Goal: Information Seeking & Learning: Find specific page/section

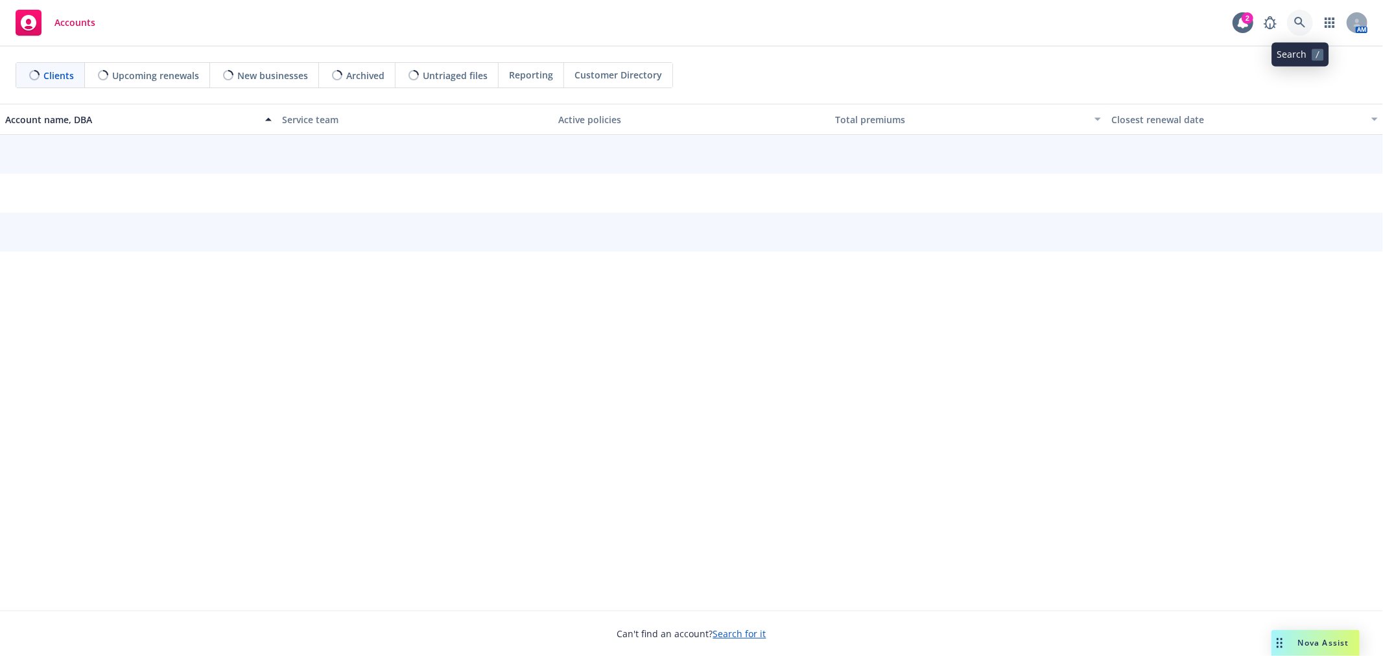
click at [1289, 22] on link at bounding box center [1300, 23] width 26 height 26
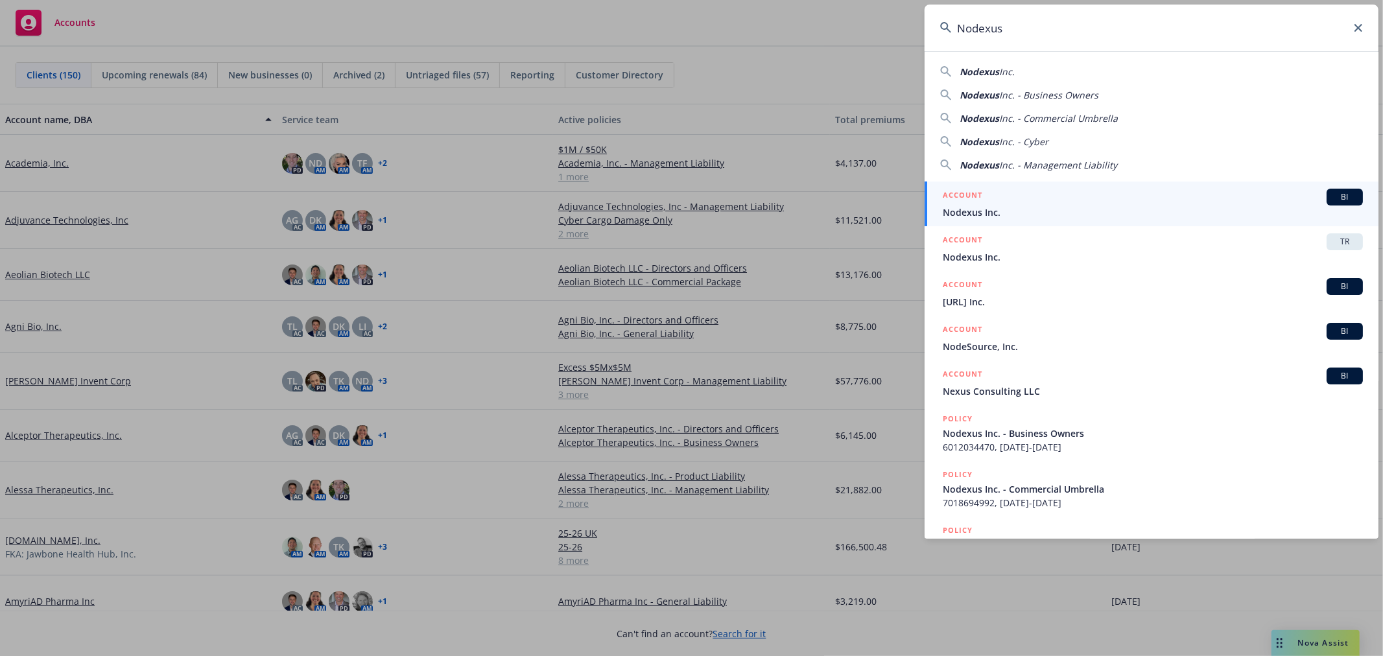
type input "Nodexus"
click at [1006, 206] on span "Nodexus Inc." at bounding box center [1152, 212] width 420 height 14
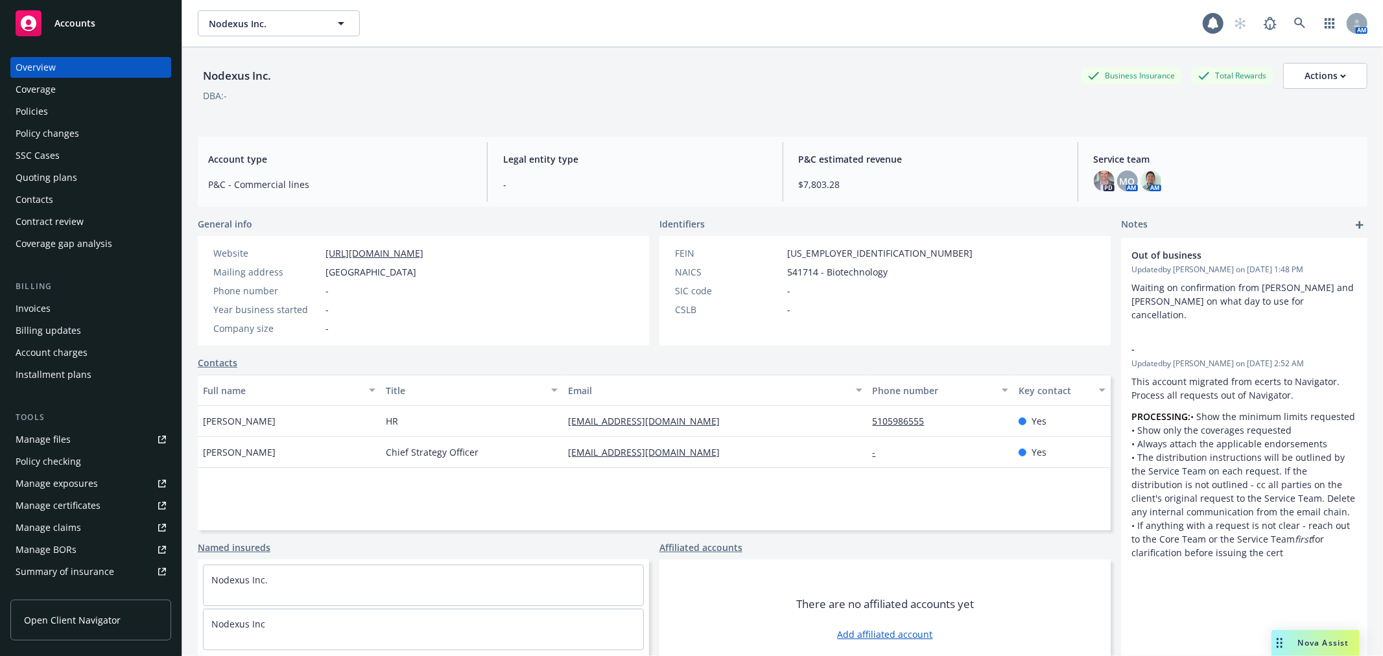
click at [44, 107] on div "Policies" at bounding box center [32, 111] width 32 height 21
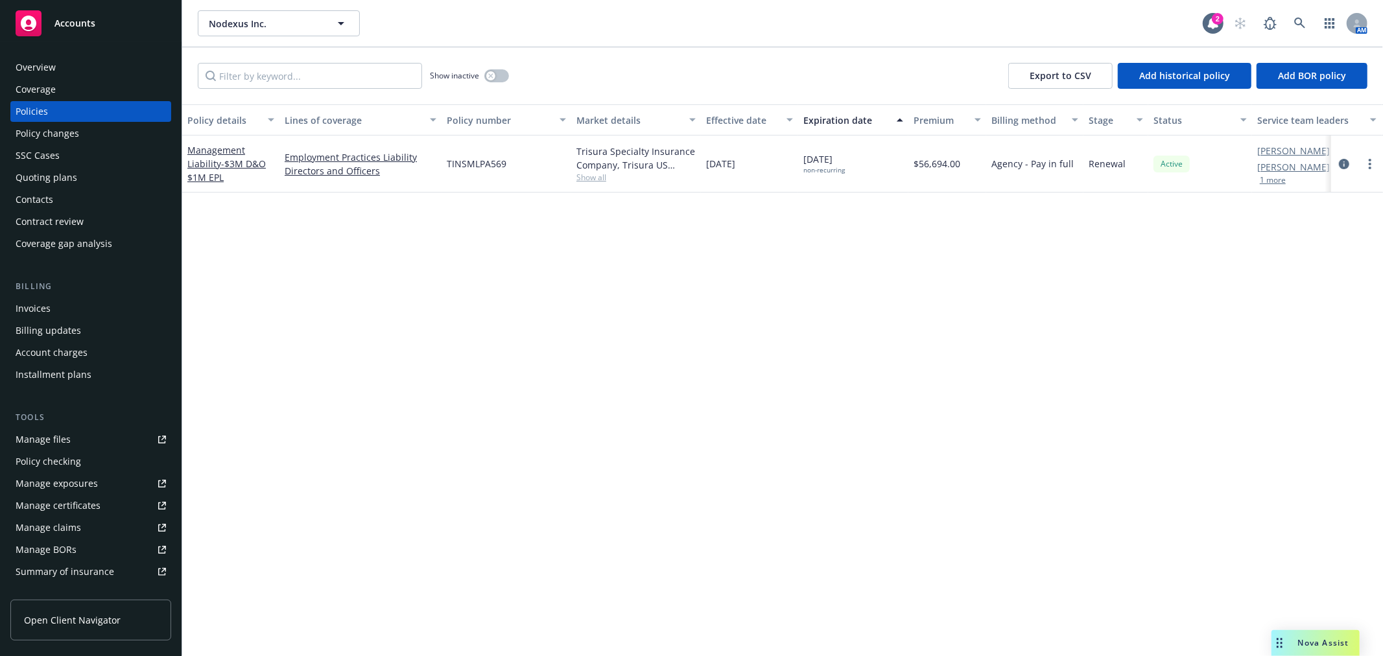
click at [499, 86] on div "Show inactive" at bounding box center [469, 76] width 79 height 26
click at [500, 78] on button "button" at bounding box center [496, 75] width 25 height 13
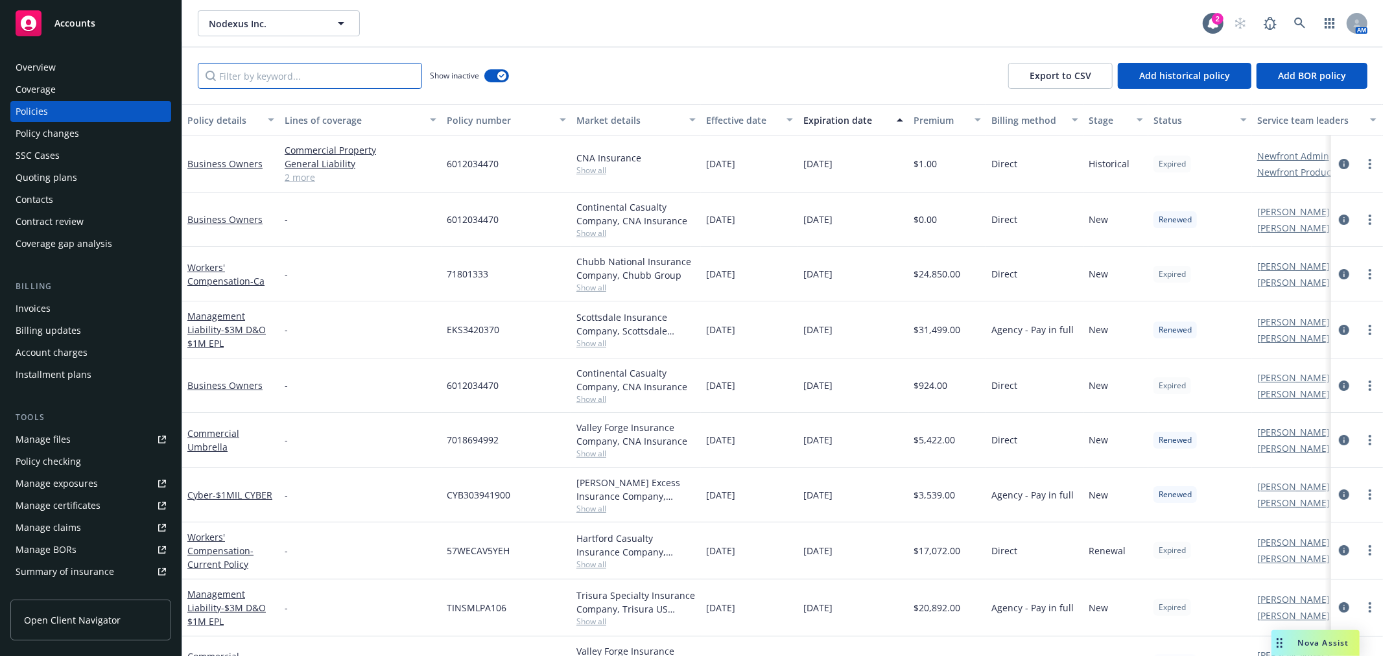
click at [306, 76] on input "Filter by keyword..." at bounding box center [310, 76] width 224 height 26
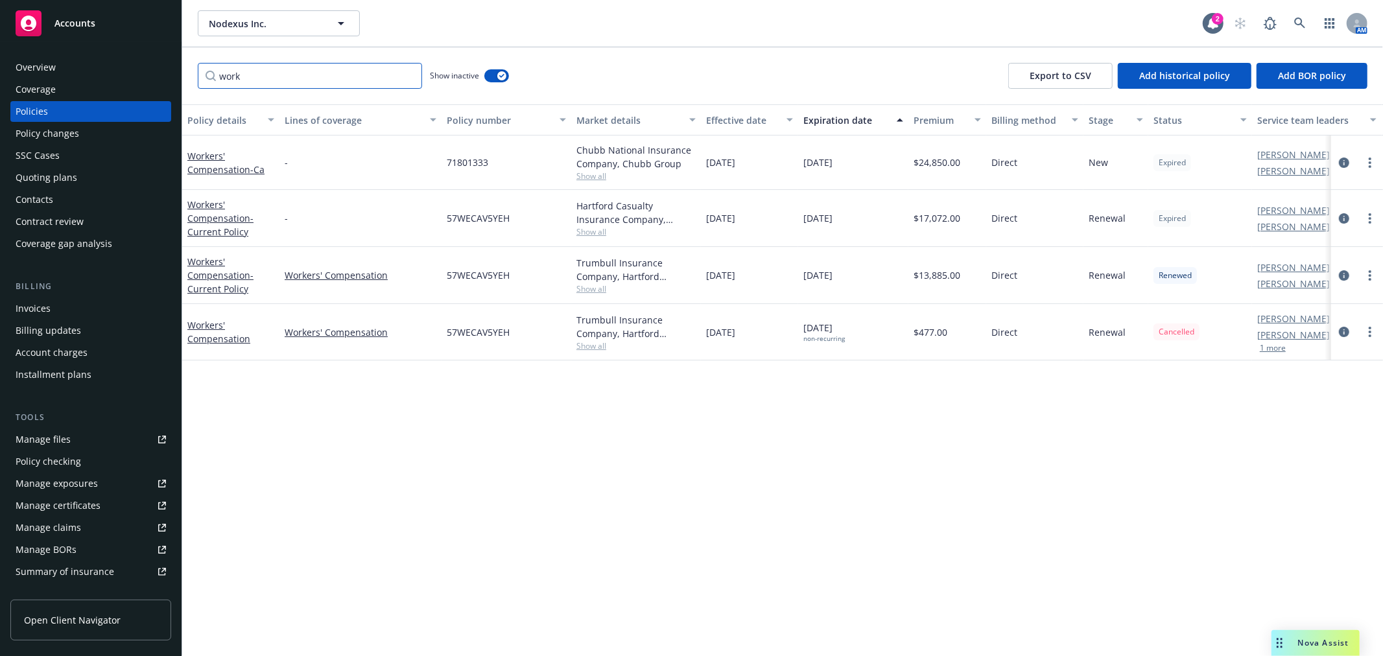
type input "work"
click at [69, 134] on div "Policy changes" at bounding box center [48, 133] width 64 height 21
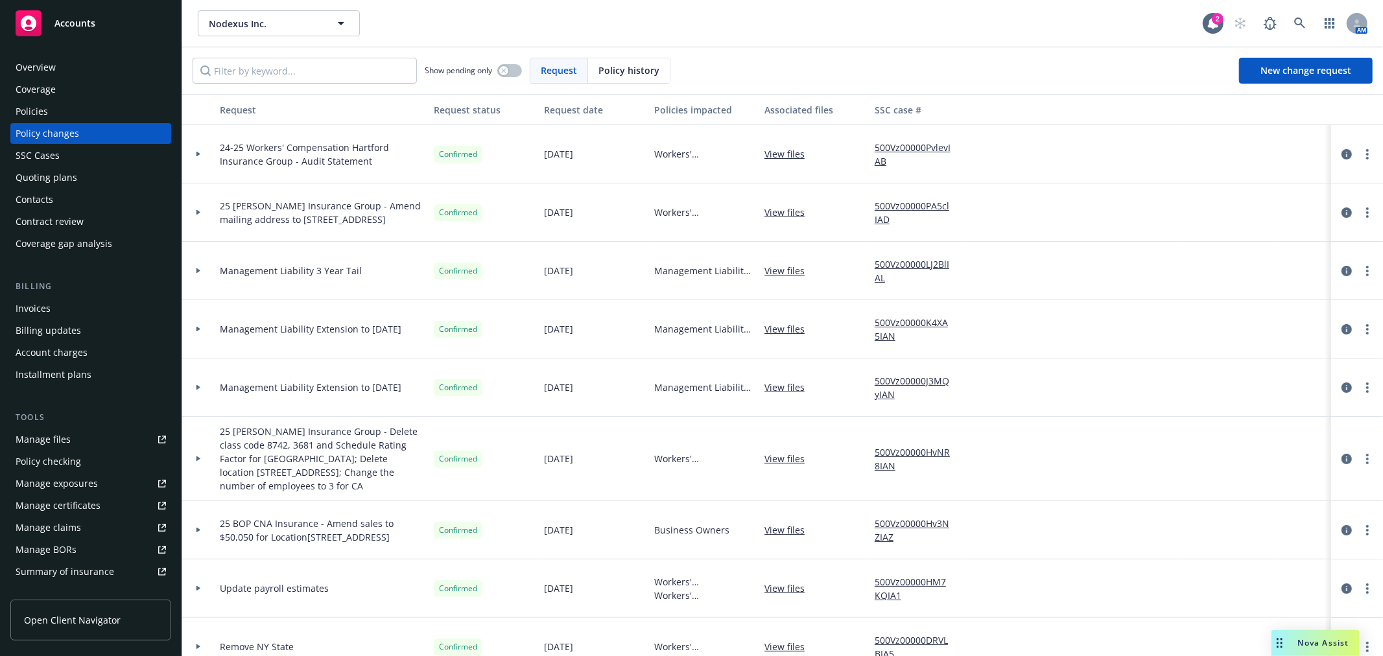
click at [911, 143] on link "500Vz00000PvlevIAB" at bounding box center [917, 154] width 87 height 27
click at [783, 153] on link "View files" at bounding box center [789, 154] width 51 height 14
click at [1287, 25] on span at bounding box center [1300, 23] width 26 height 26
click at [1300, 21] on icon at bounding box center [1300, 24] width 12 height 12
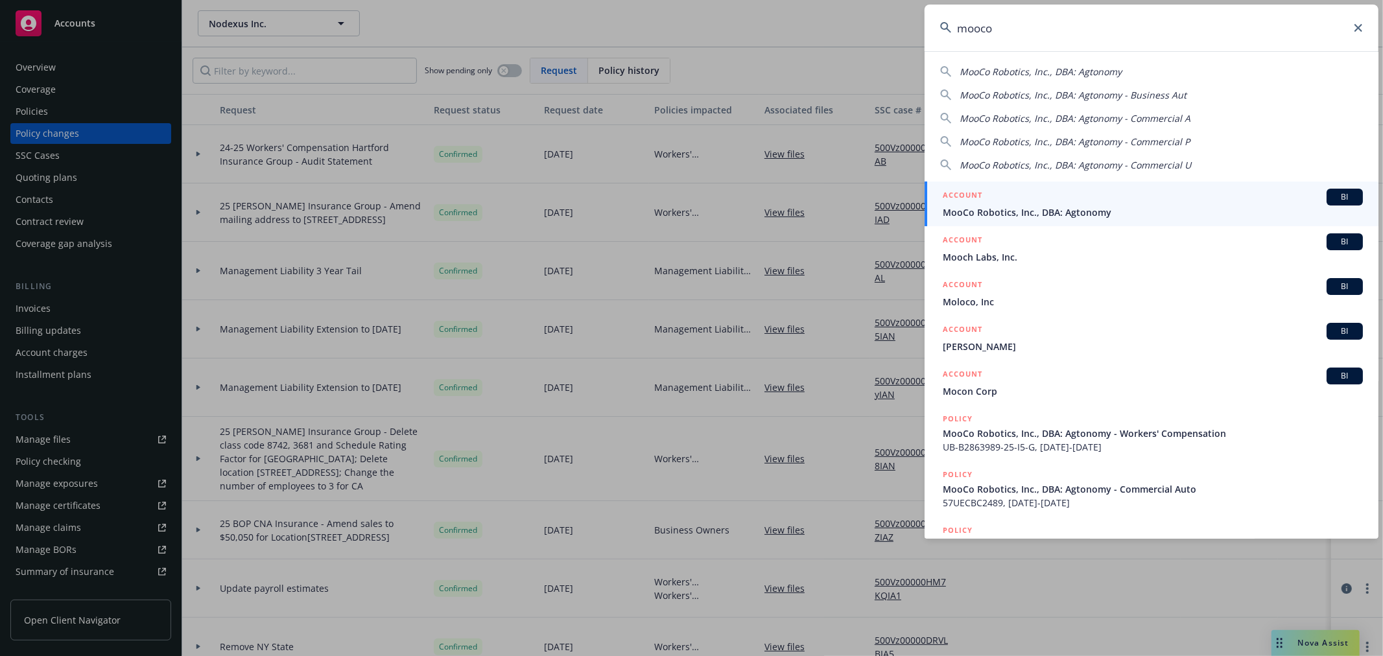
type input "mooco"
click at [1116, 215] on span "MooCo Robotics, Inc., DBA: Agtonomy" at bounding box center [1152, 212] width 420 height 14
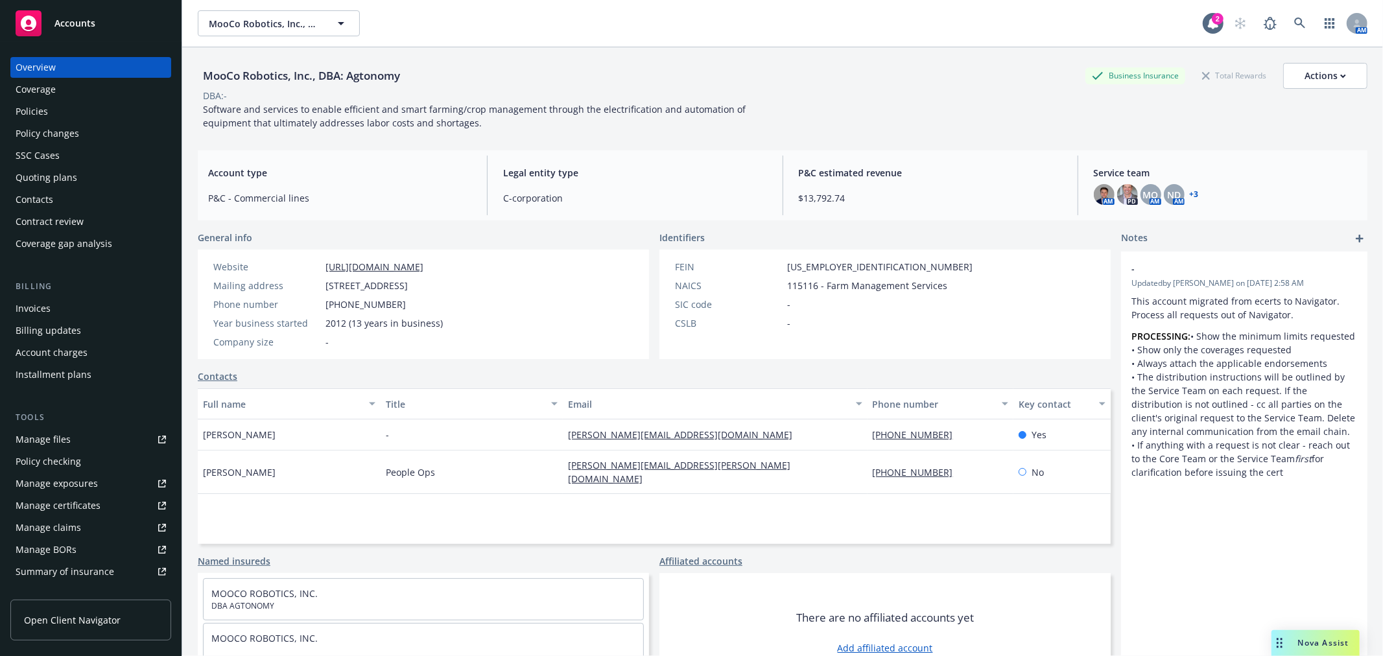
click at [39, 104] on div "Policies" at bounding box center [32, 111] width 32 height 21
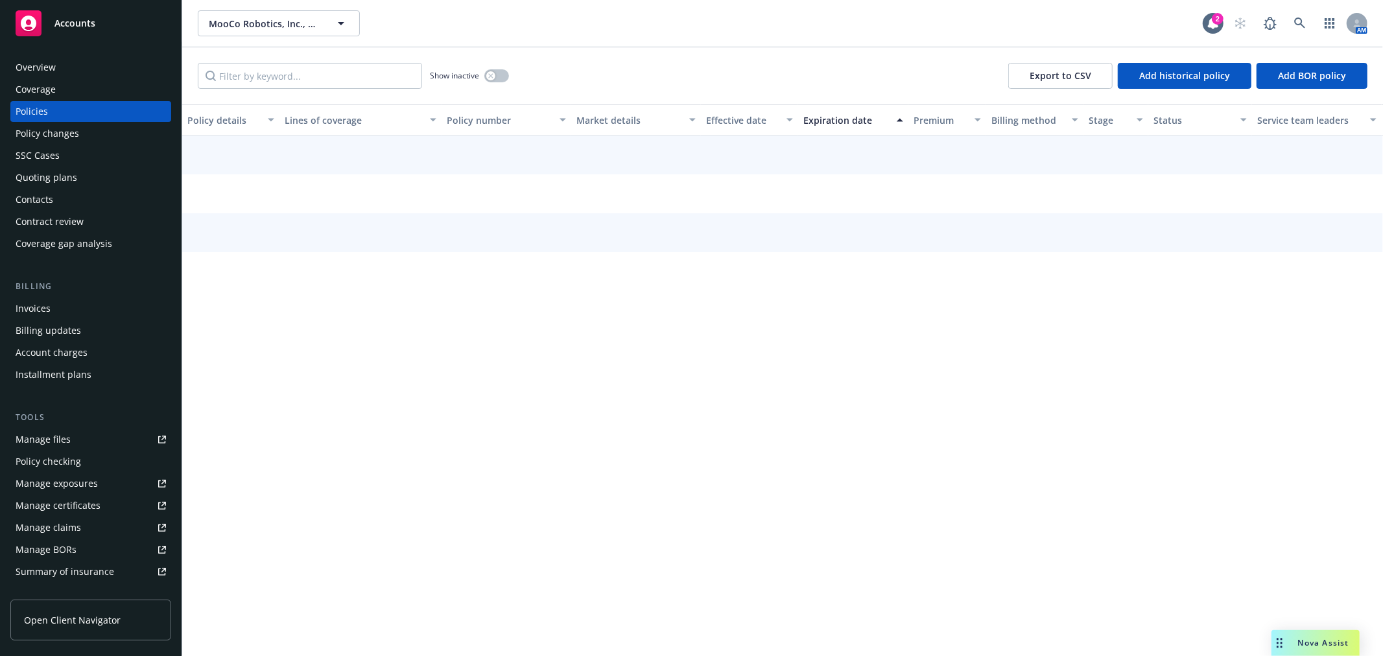
click at [54, 139] on div "Policy changes" at bounding box center [48, 133] width 64 height 21
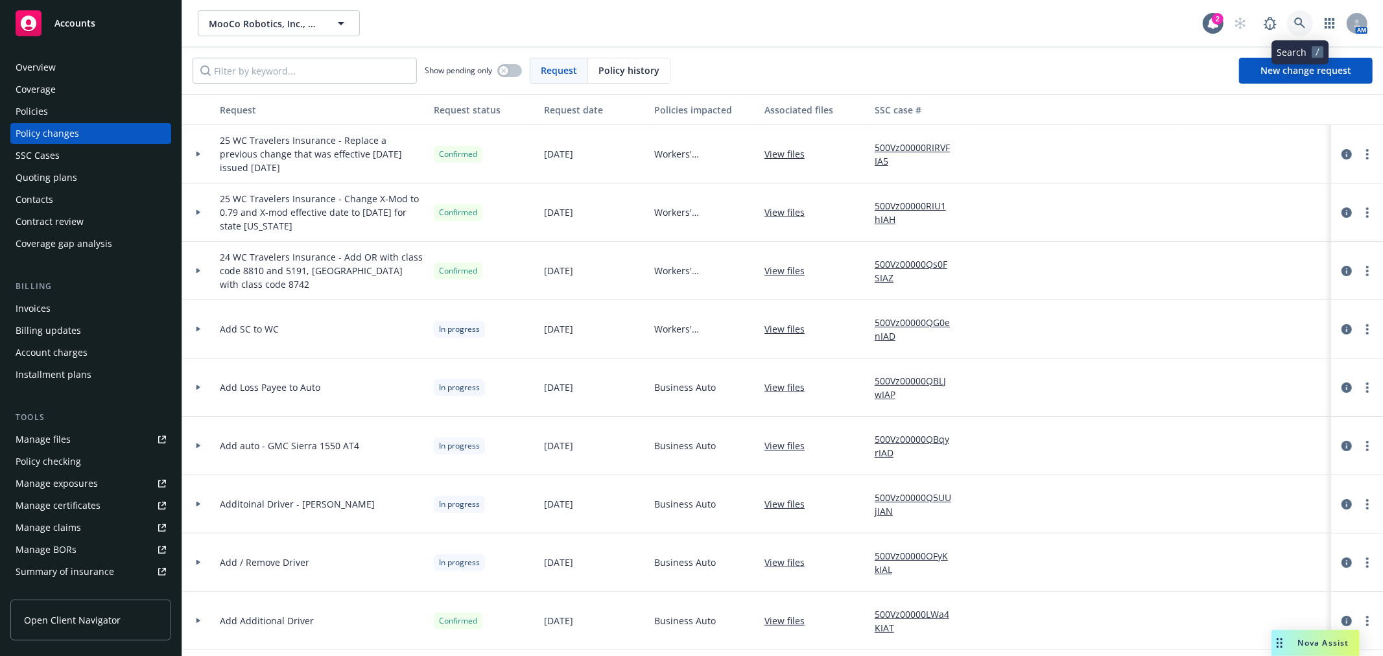
click at [1299, 29] on icon at bounding box center [1300, 24] width 12 height 12
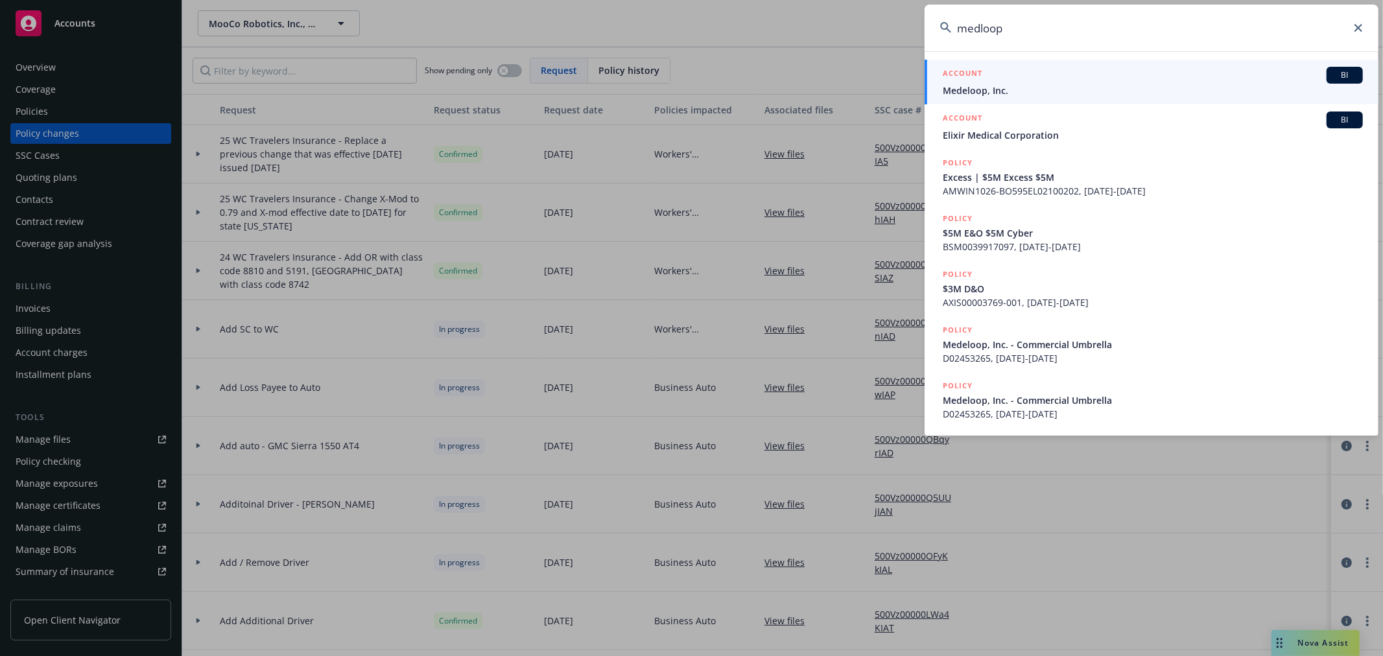
type input "medloop"
click at [1108, 80] on div "ACCOUNT BI" at bounding box center [1152, 75] width 420 height 17
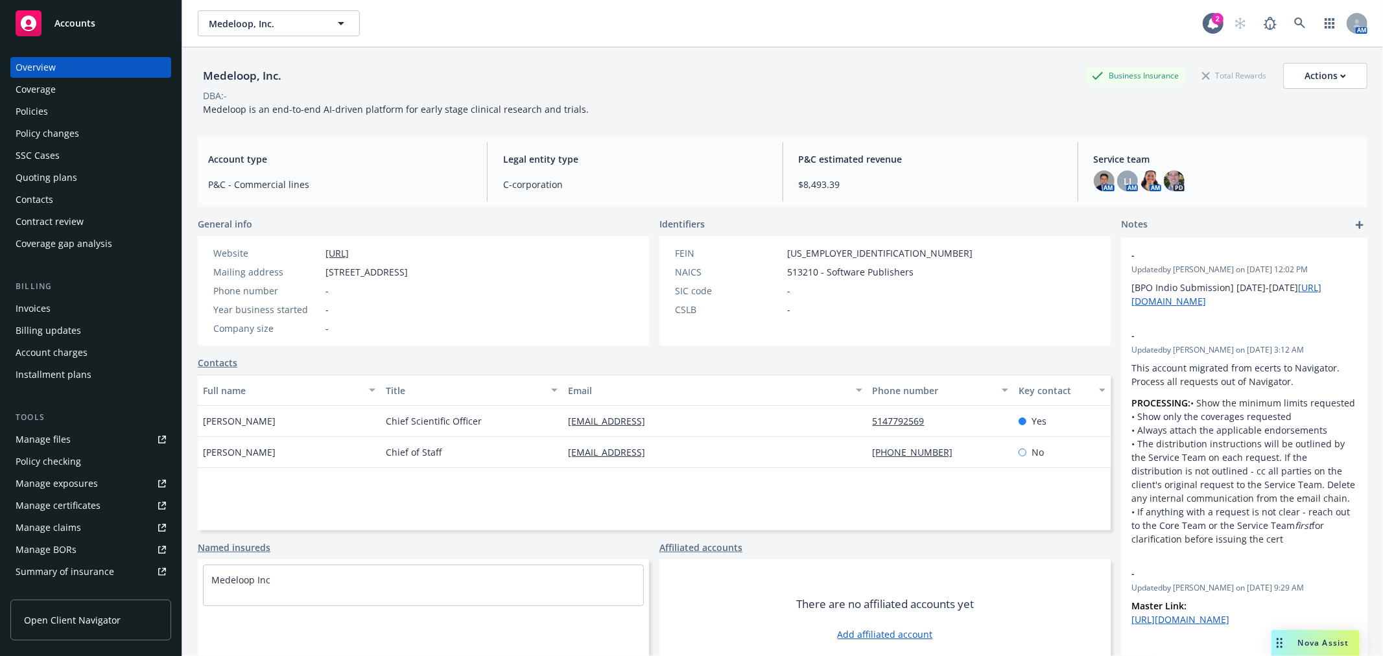
click at [67, 132] on div "Policy changes" at bounding box center [48, 133] width 64 height 21
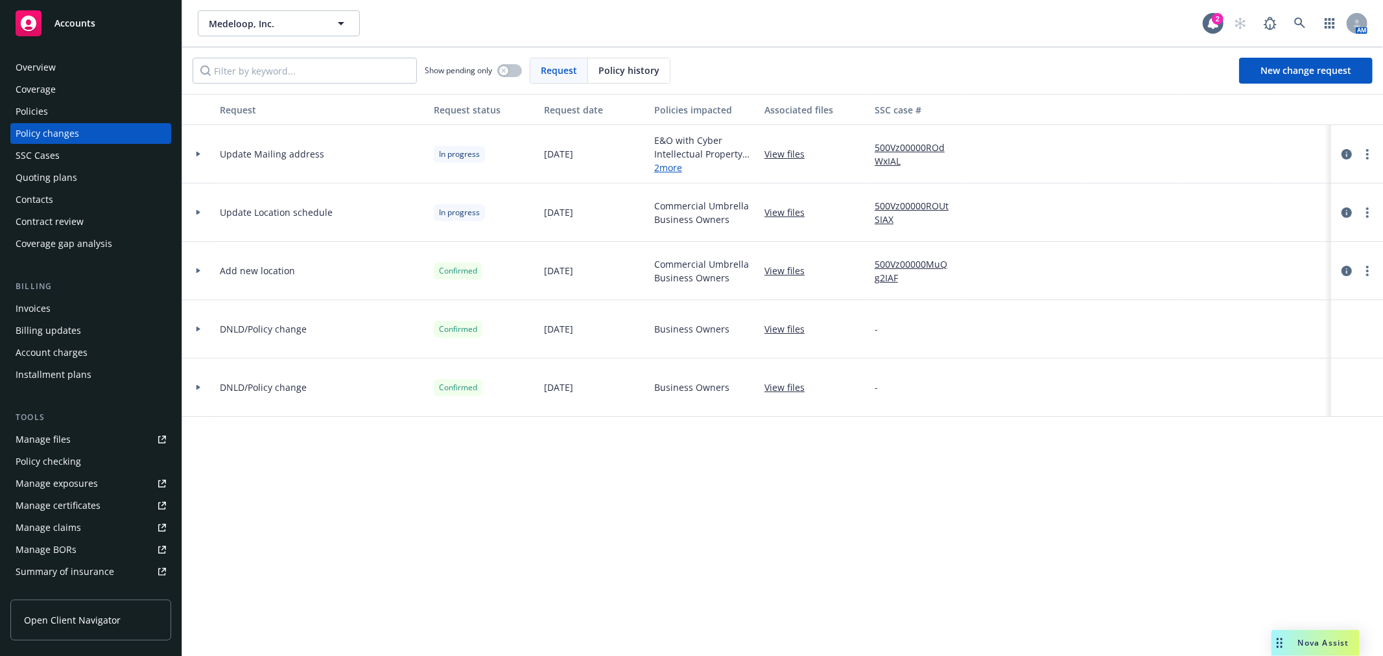
click at [42, 59] on div "Overview" at bounding box center [36, 67] width 40 height 21
